Goal: Find specific page/section: Find specific page/section

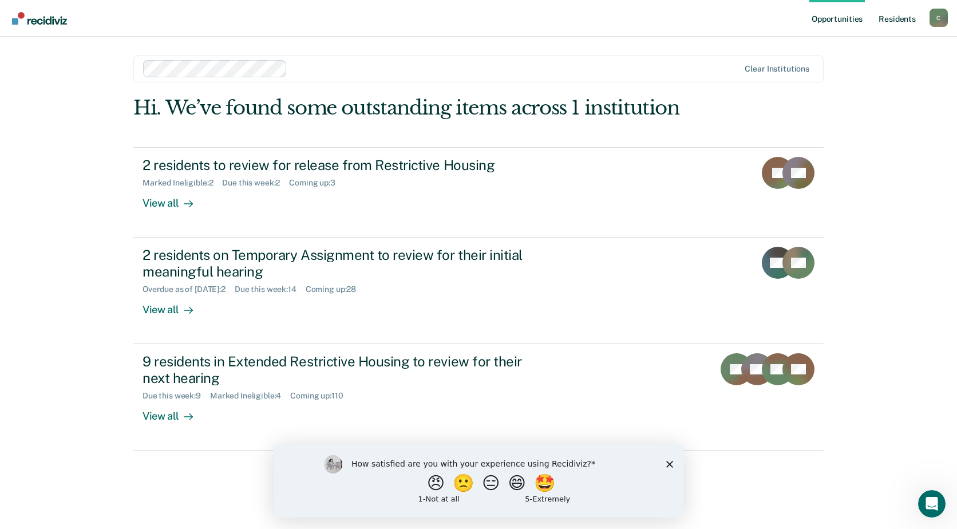
click at [908, 14] on link "Resident s" at bounding box center [897, 18] width 42 height 37
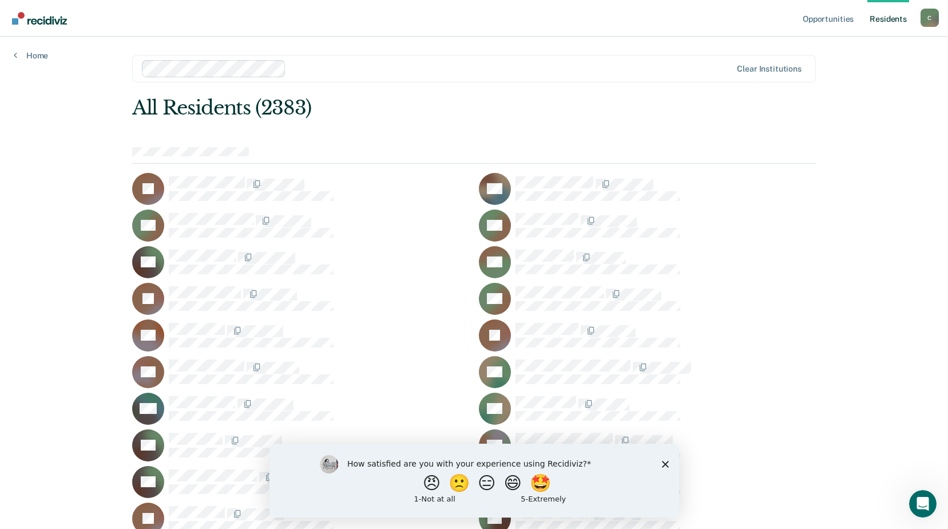
scroll to position [1559, 0]
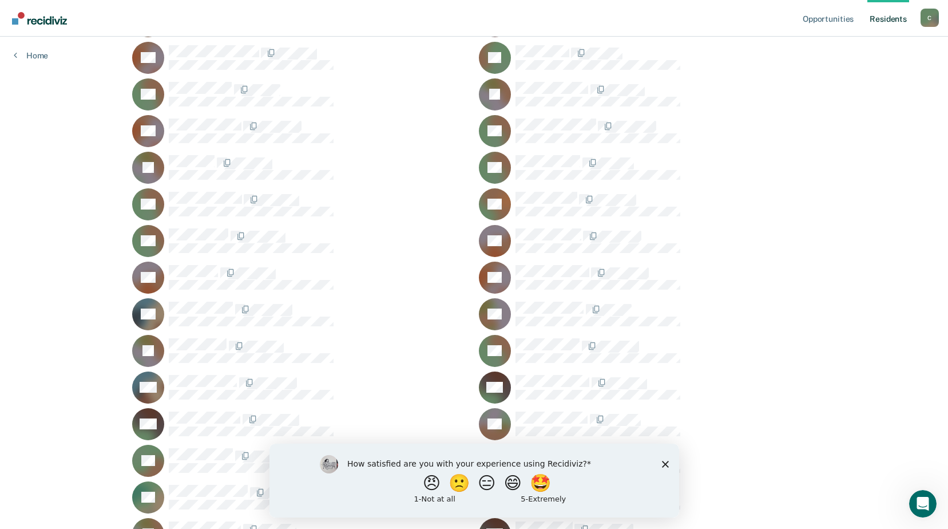
click at [663, 457] on div "How satisfied are you with your experience using Recidiviz? 😠 🙁 😑 😄 🤩 1 - Not a…" at bounding box center [474, 480] width 410 height 74
click at [660, 468] on div "How satisfied are you with your experience using Recidiviz? 😠 🙁 😑 😄 🤩 1 - Not a…" at bounding box center [474, 480] width 410 height 74
click at [663, 465] on polygon "Close survey" at bounding box center [664, 463] width 7 height 7
drag, startPoint x: 663, startPoint y: 465, endPoint x: 925, endPoint y: 882, distance: 492.6
click at [663, 465] on polygon "Close survey" at bounding box center [664, 463] width 7 height 7
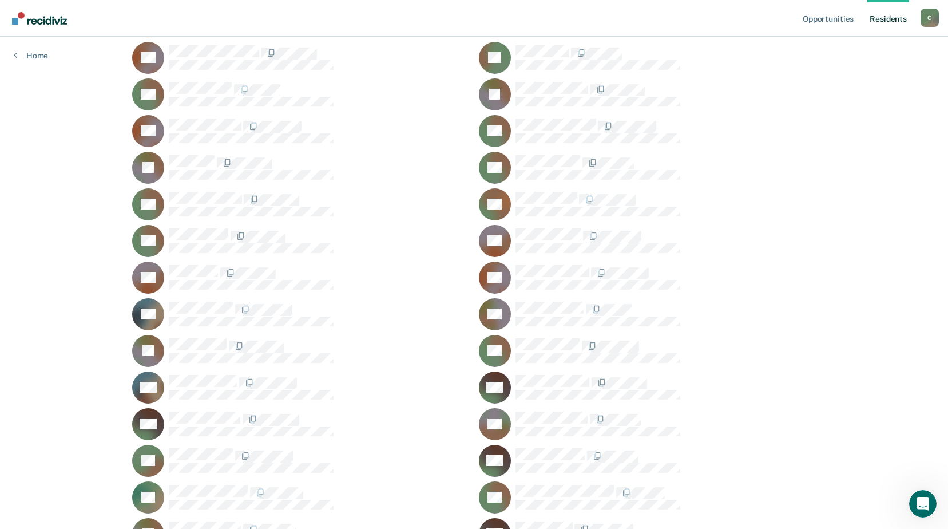
drag, startPoint x: 394, startPoint y: 22, endPoint x: 212, endPoint y: 98, distance: 197.2
click at [801, 474] on div "MB" at bounding box center [647, 461] width 337 height 32
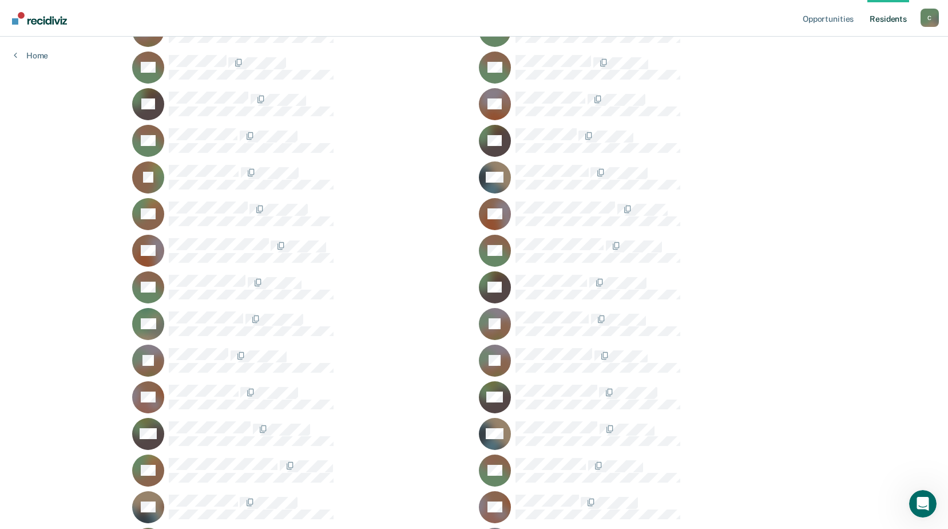
scroll to position [43337, 0]
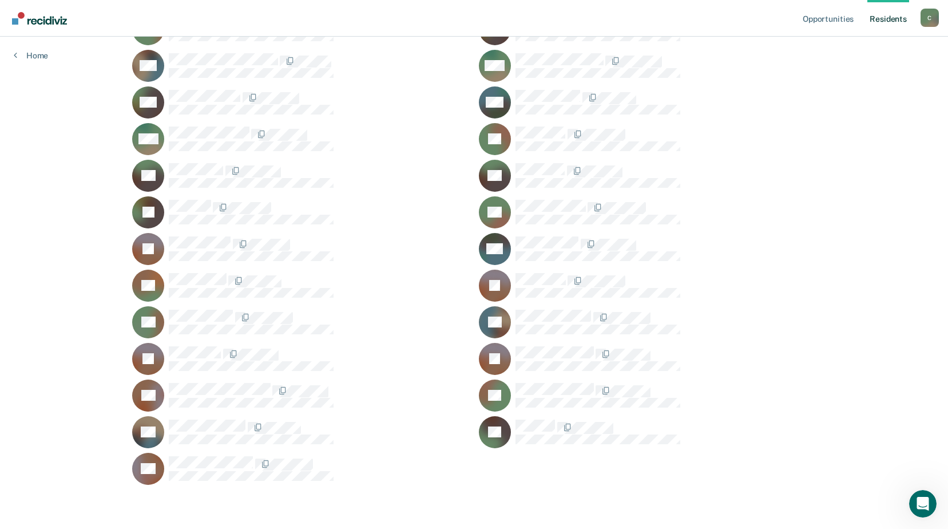
drag, startPoint x: 954, startPoint y: 76, endPoint x: 21, endPoint y: 6, distance: 935.9
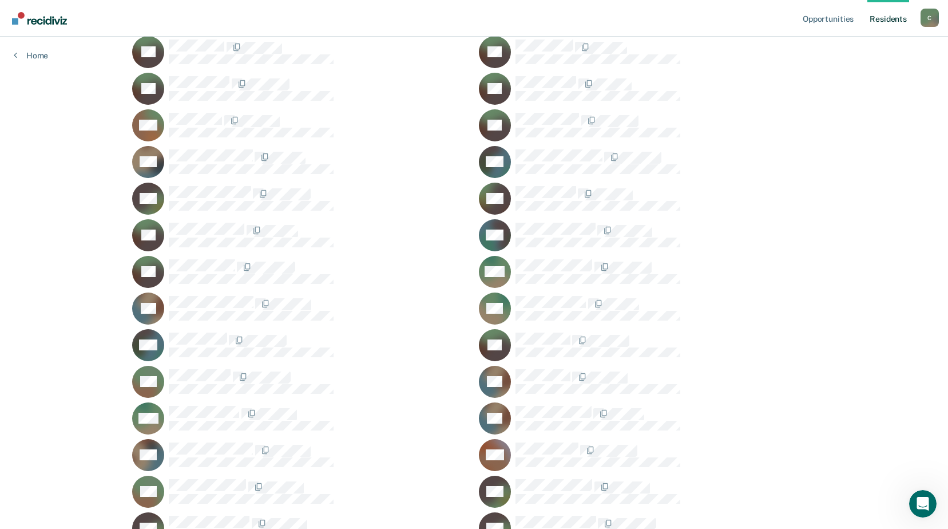
scroll to position [41520, 0]
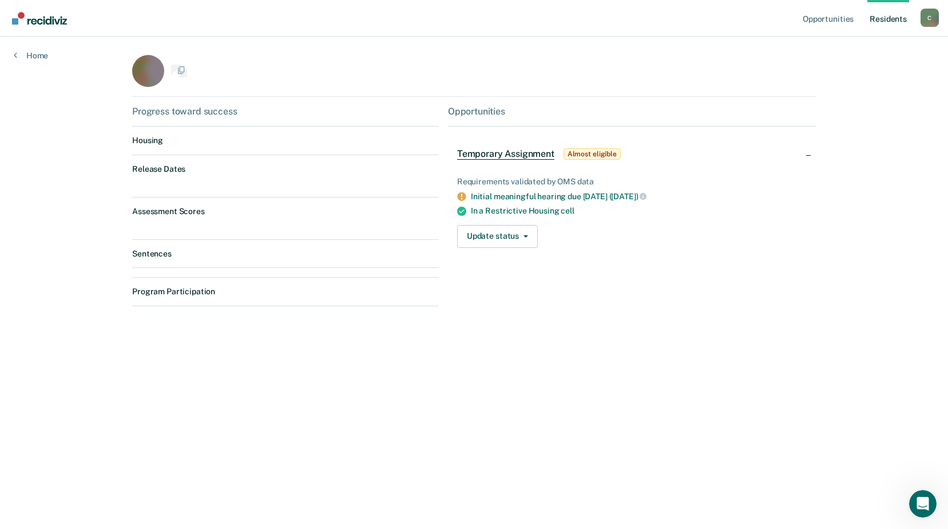
click at [233, 156] on div "Opportunities Resident s [EMAIL_ADDRESS][DOMAIN_NAME] C Profile How it works Lo…" at bounding box center [474, 264] width 948 height 529
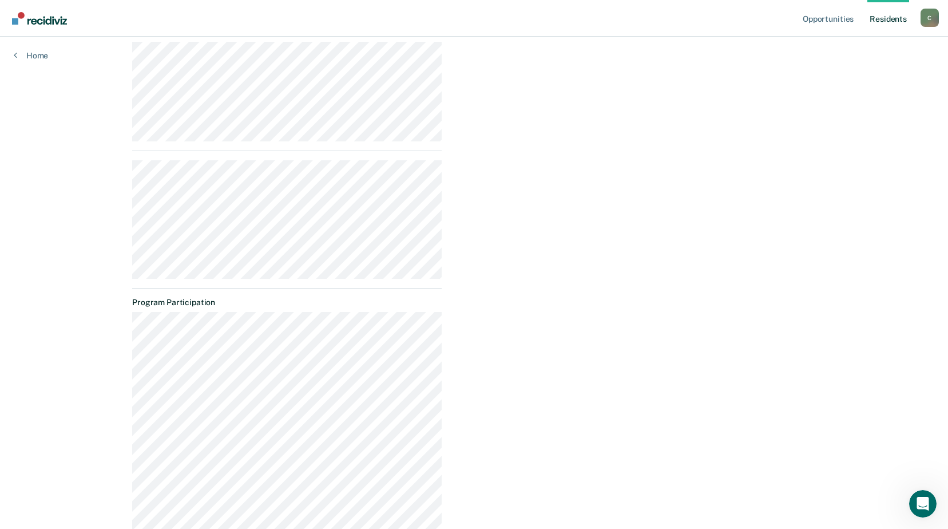
scroll to position [272, 0]
